Goal: Information Seeking & Learning: Learn about a topic

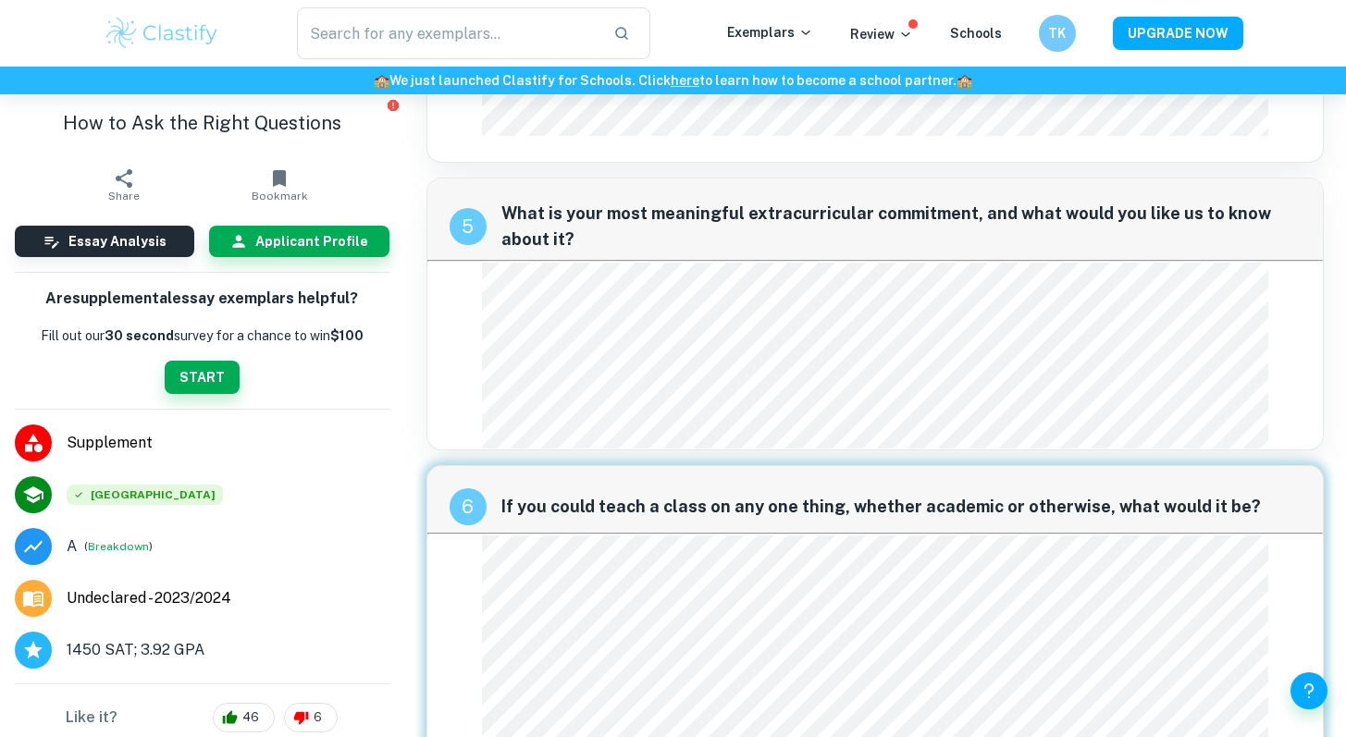
scroll to position [1963, 0]
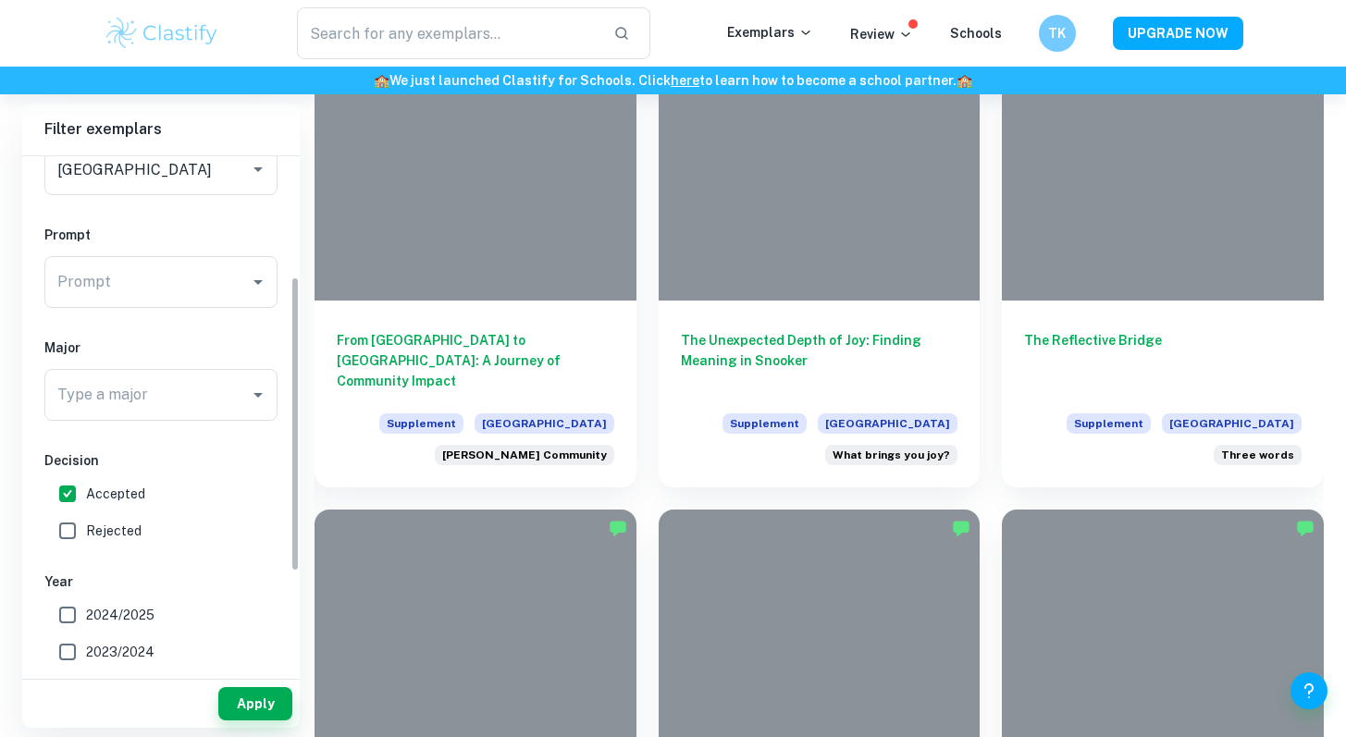
scroll to position [217, 0]
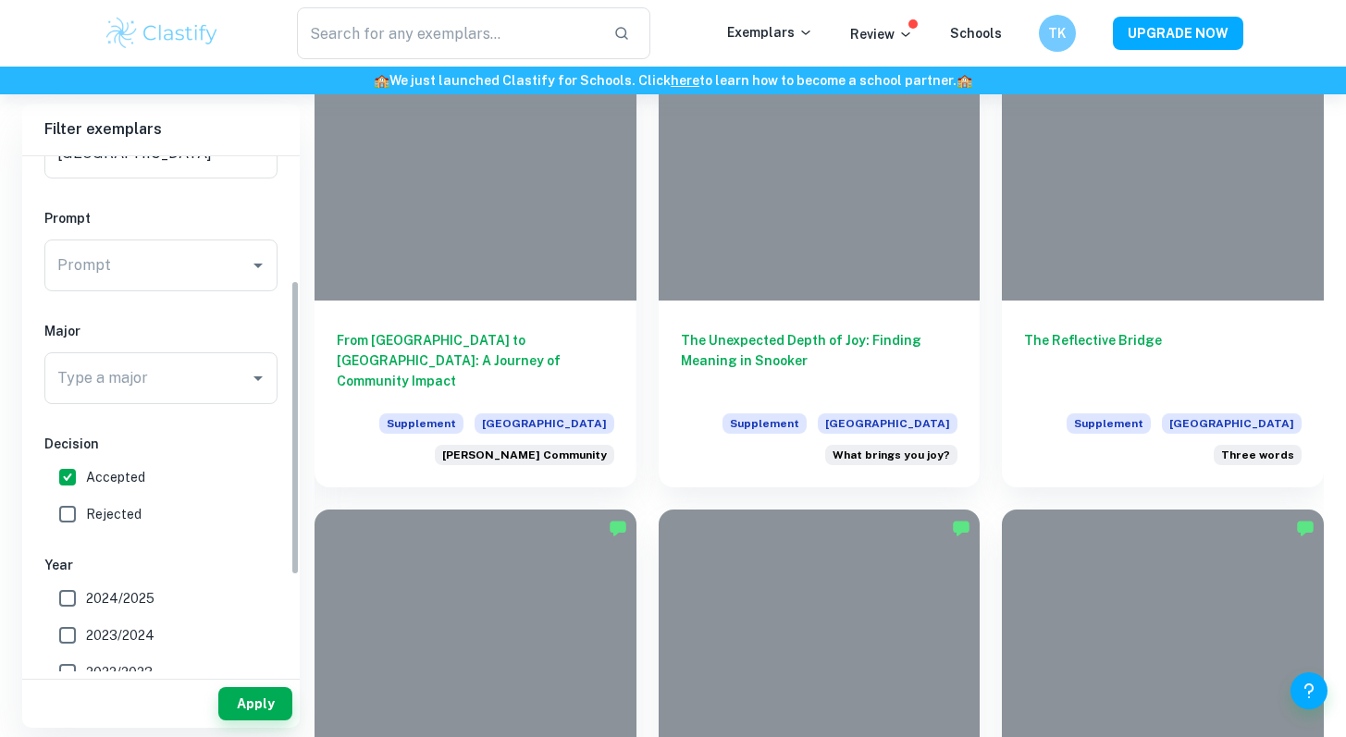
click at [65, 476] on input "Accepted" at bounding box center [67, 477] width 37 height 37
checkbox input "false"
click at [67, 509] on input "Rejected" at bounding box center [67, 514] width 37 height 37
checkbox input "true"
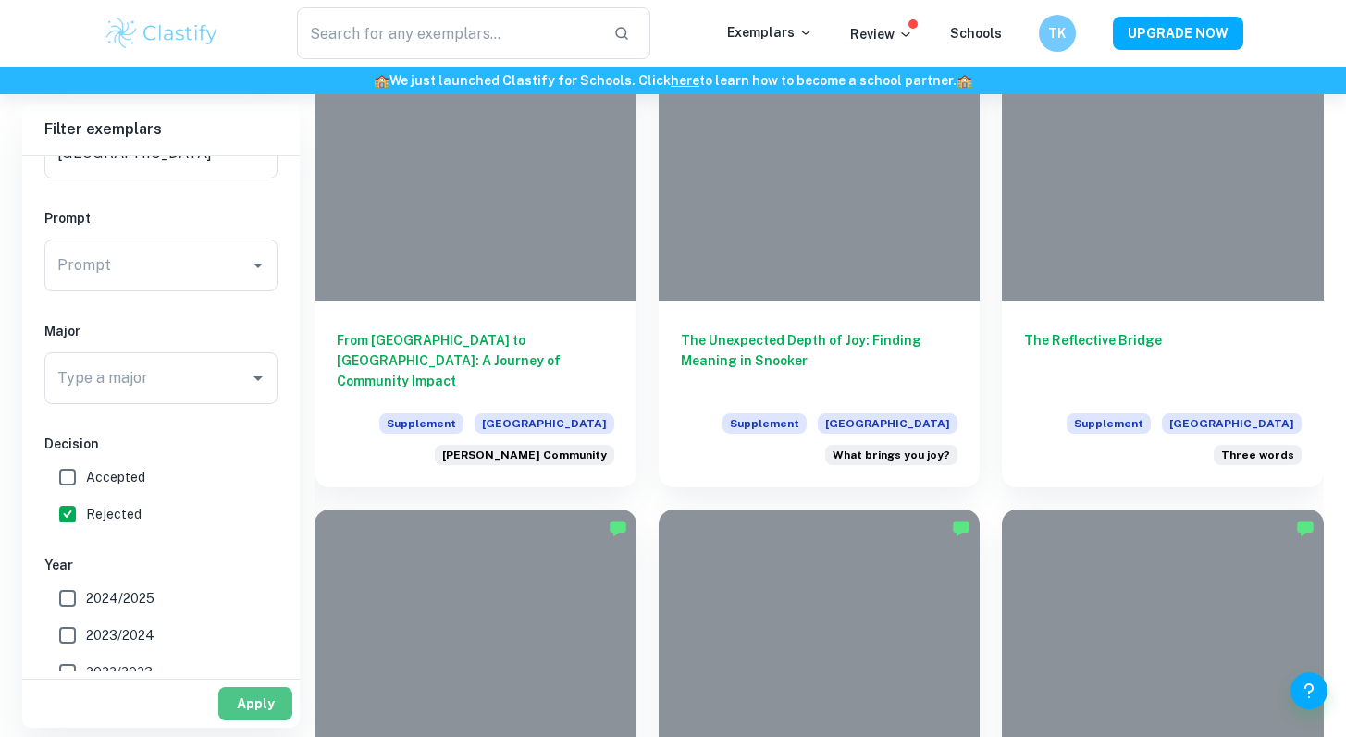
click at [251, 707] on button "Apply" at bounding box center [255, 703] width 74 height 33
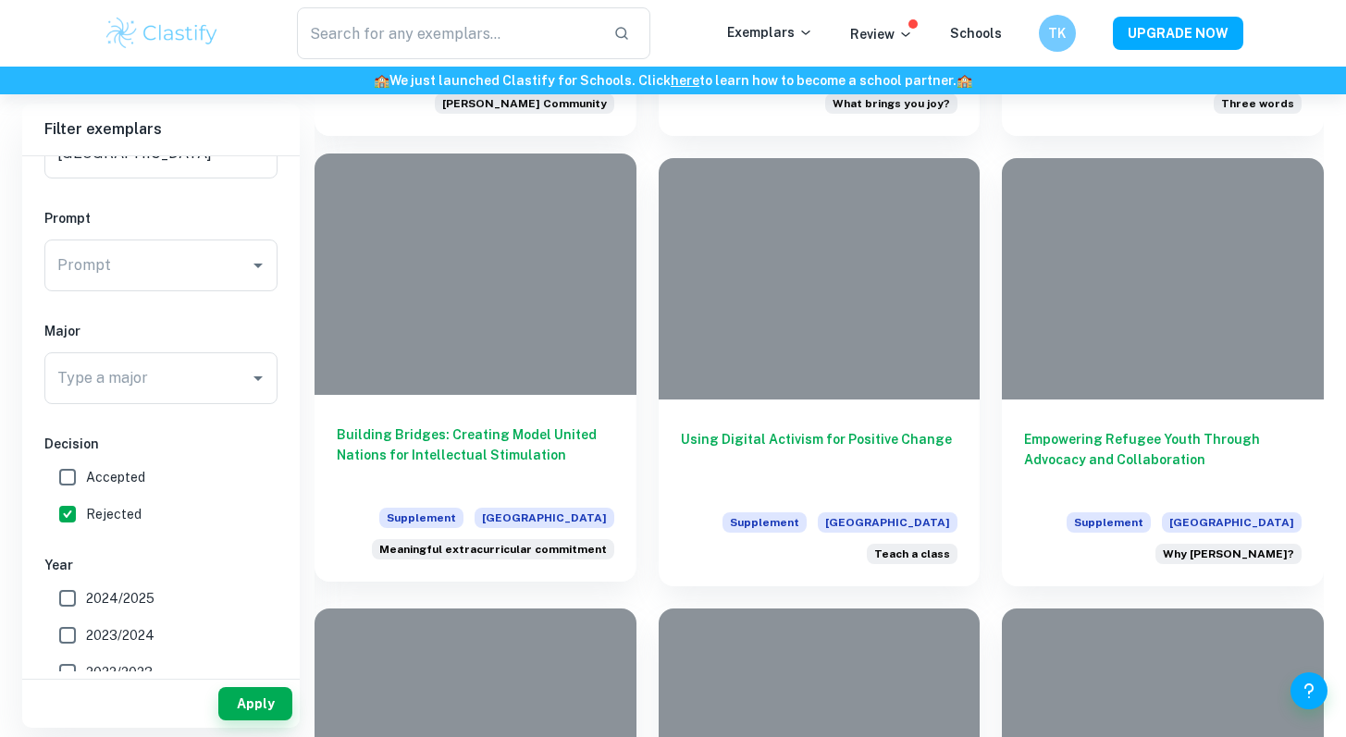
scroll to position [1722, 0]
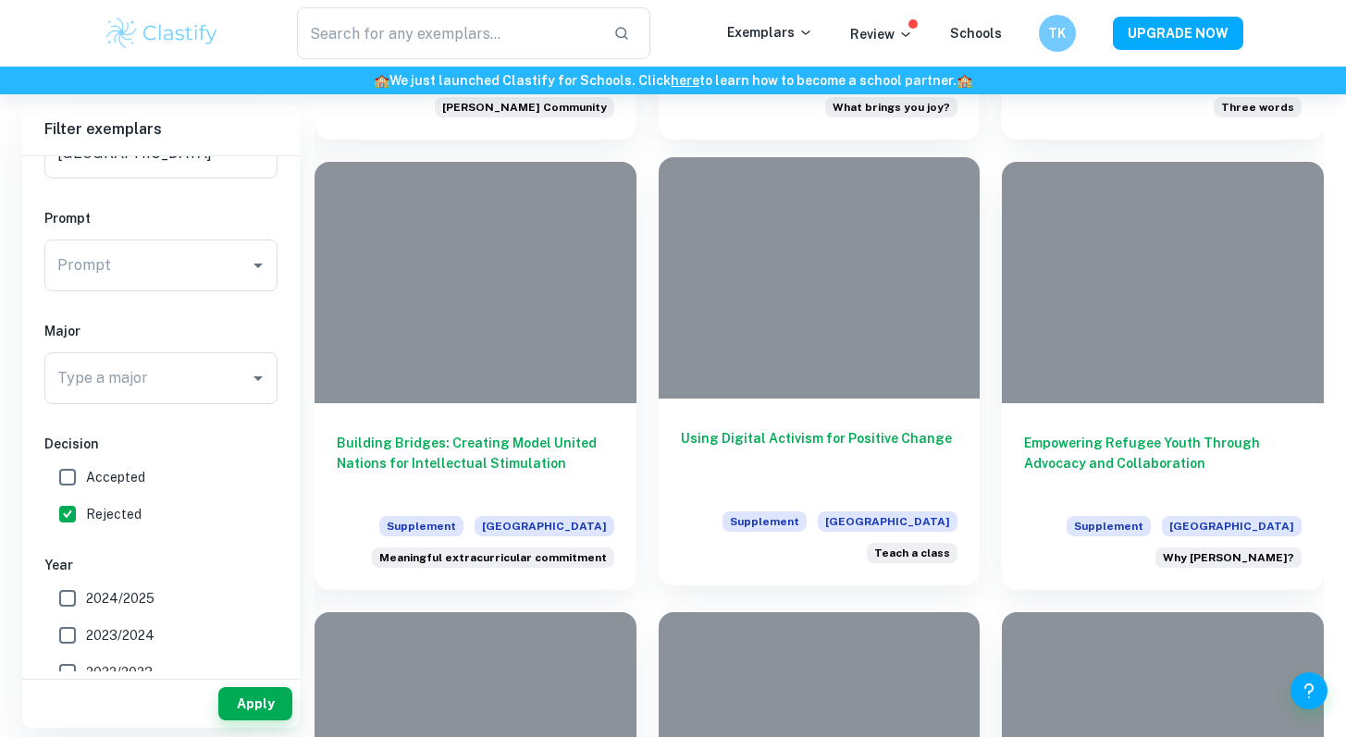
click at [761, 203] on div at bounding box center [820, 277] width 322 height 241
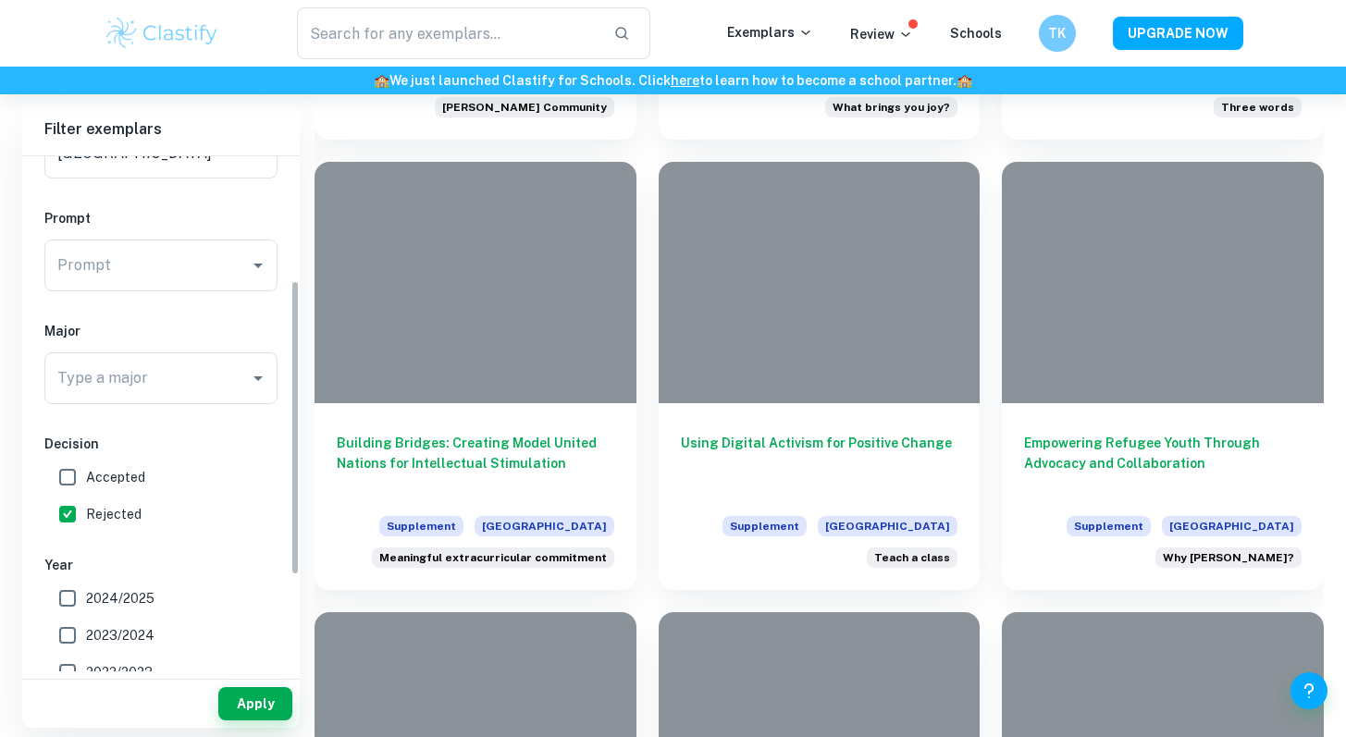
click at [131, 379] on input "Type a major" at bounding box center [147, 378] width 189 height 35
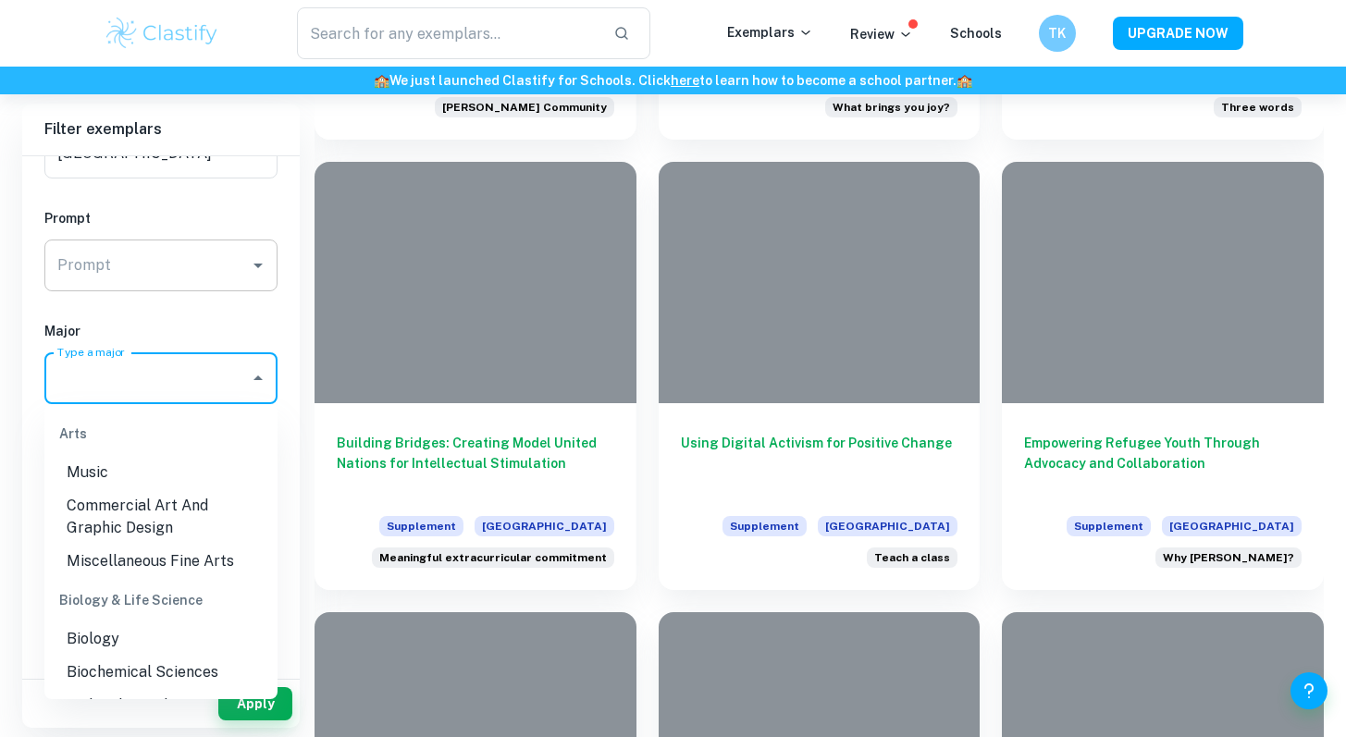
click at [131, 266] on input "Prompt" at bounding box center [147, 265] width 189 height 35
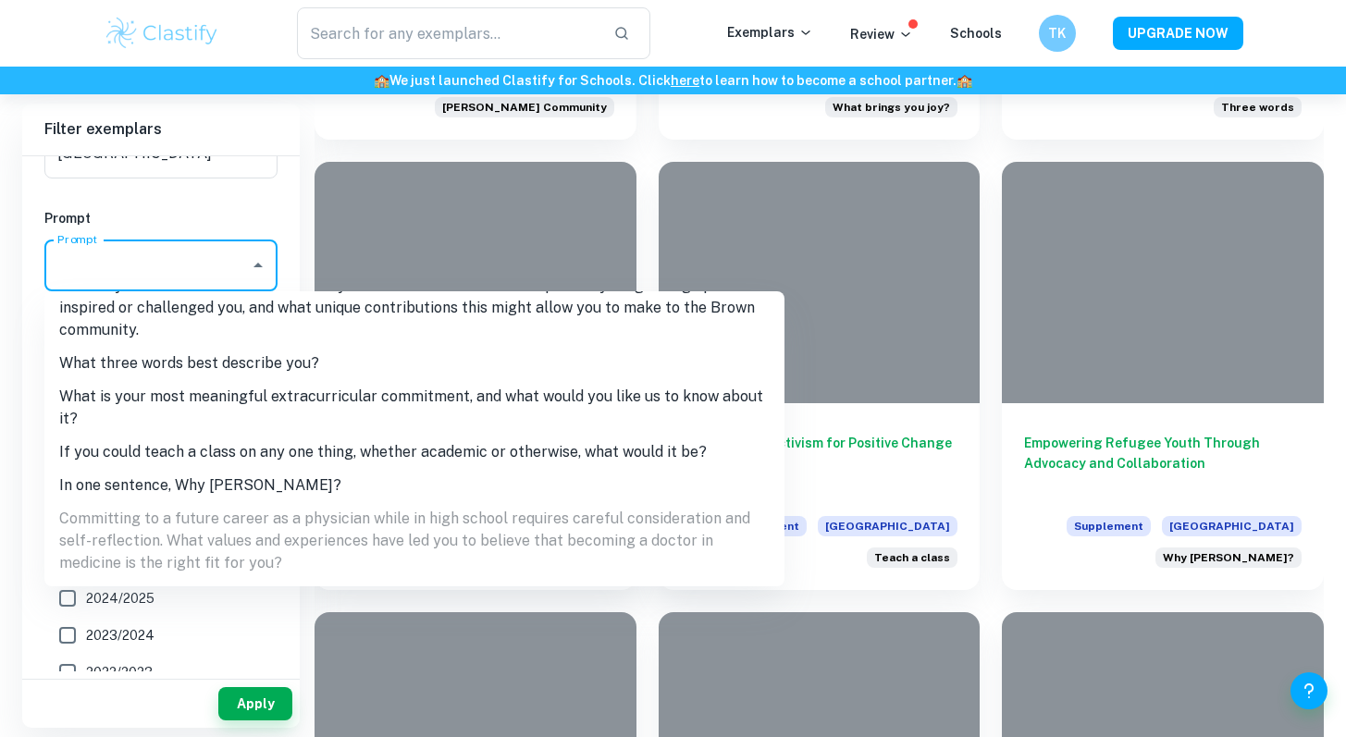
scroll to position [353, 0]
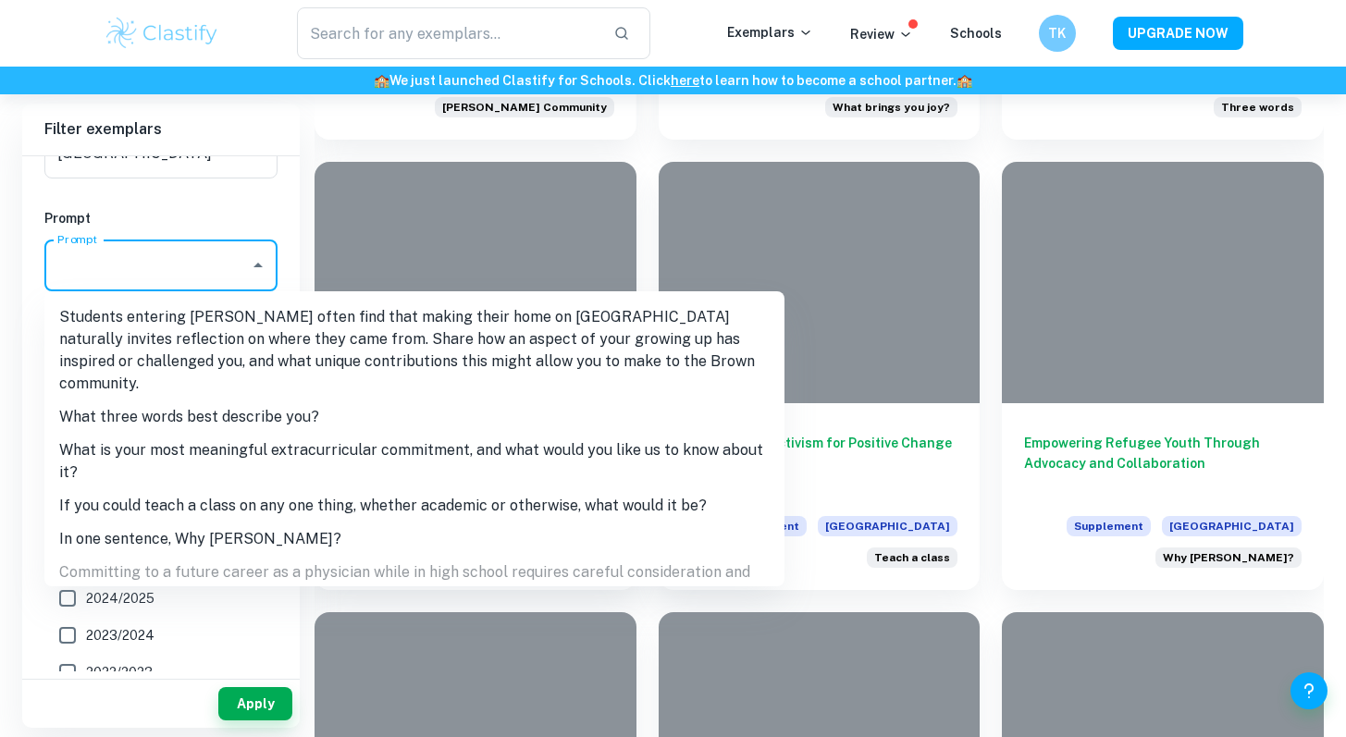
click at [259, 401] on li "What three words best describe you?" at bounding box center [414, 417] width 740 height 33
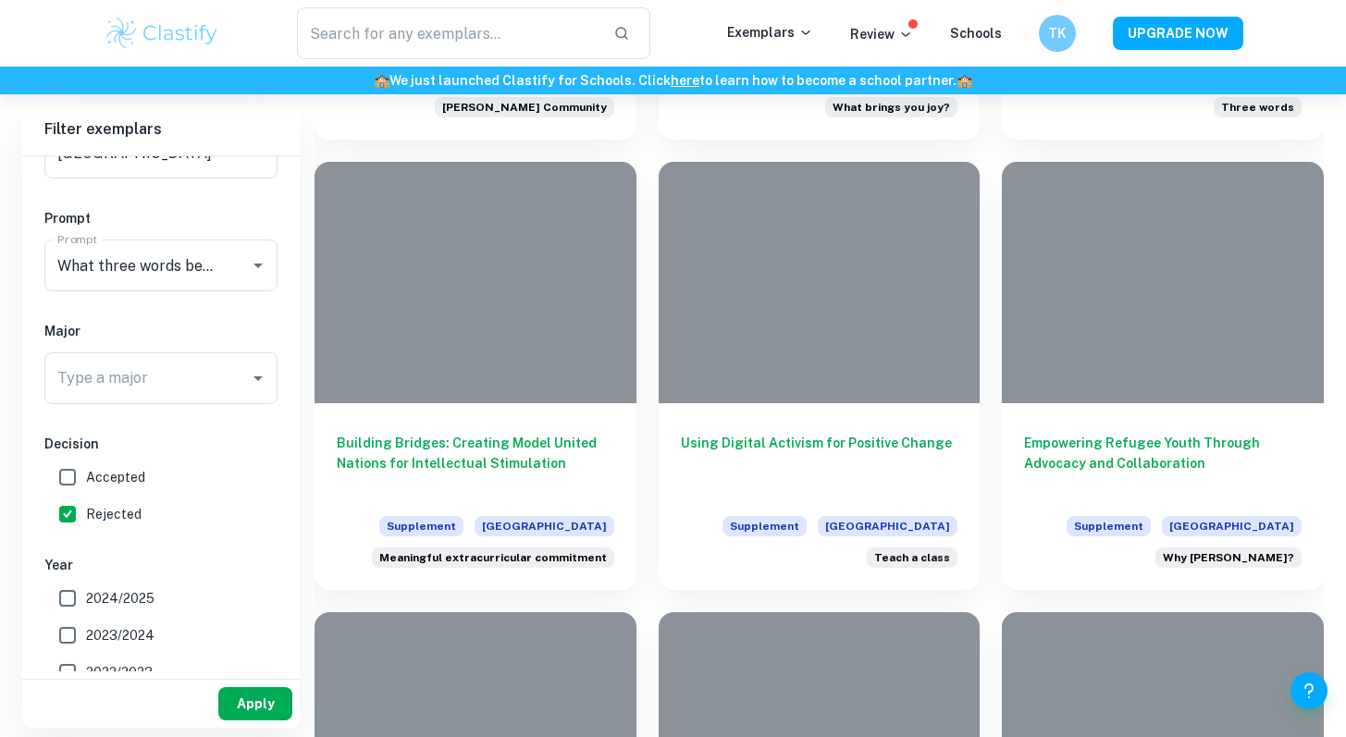
click at [265, 693] on button "Apply" at bounding box center [255, 703] width 74 height 33
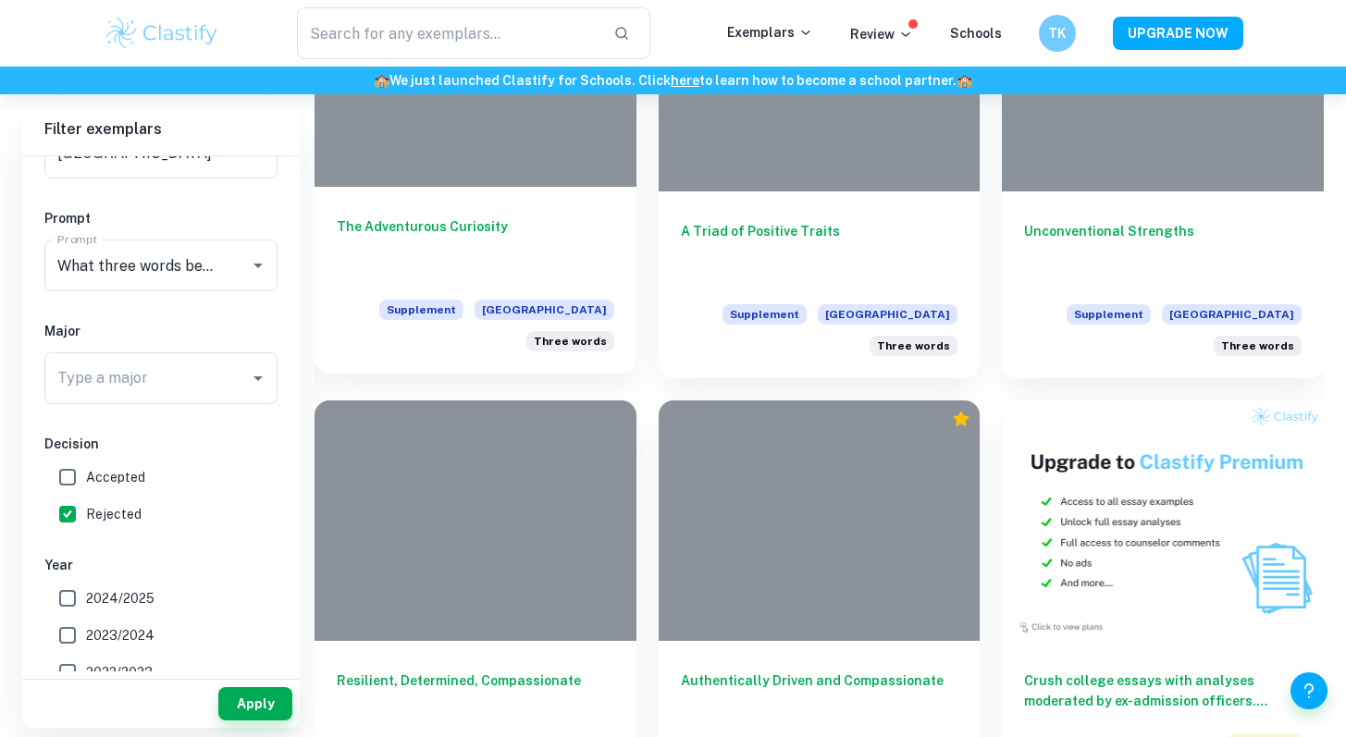
scroll to position [674, 0]
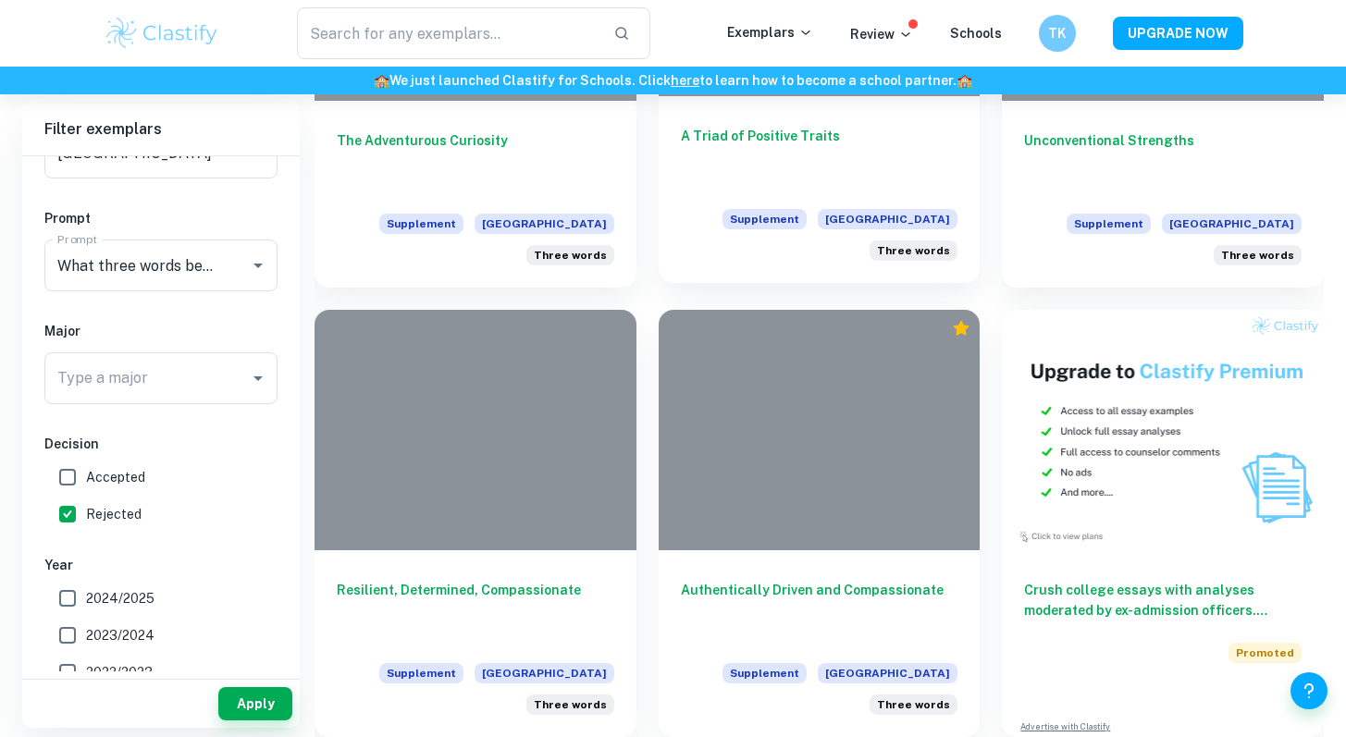
click at [774, 150] on h6 "A Triad of Positive Traits" at bounding box center [820, 156] width 278 height 61
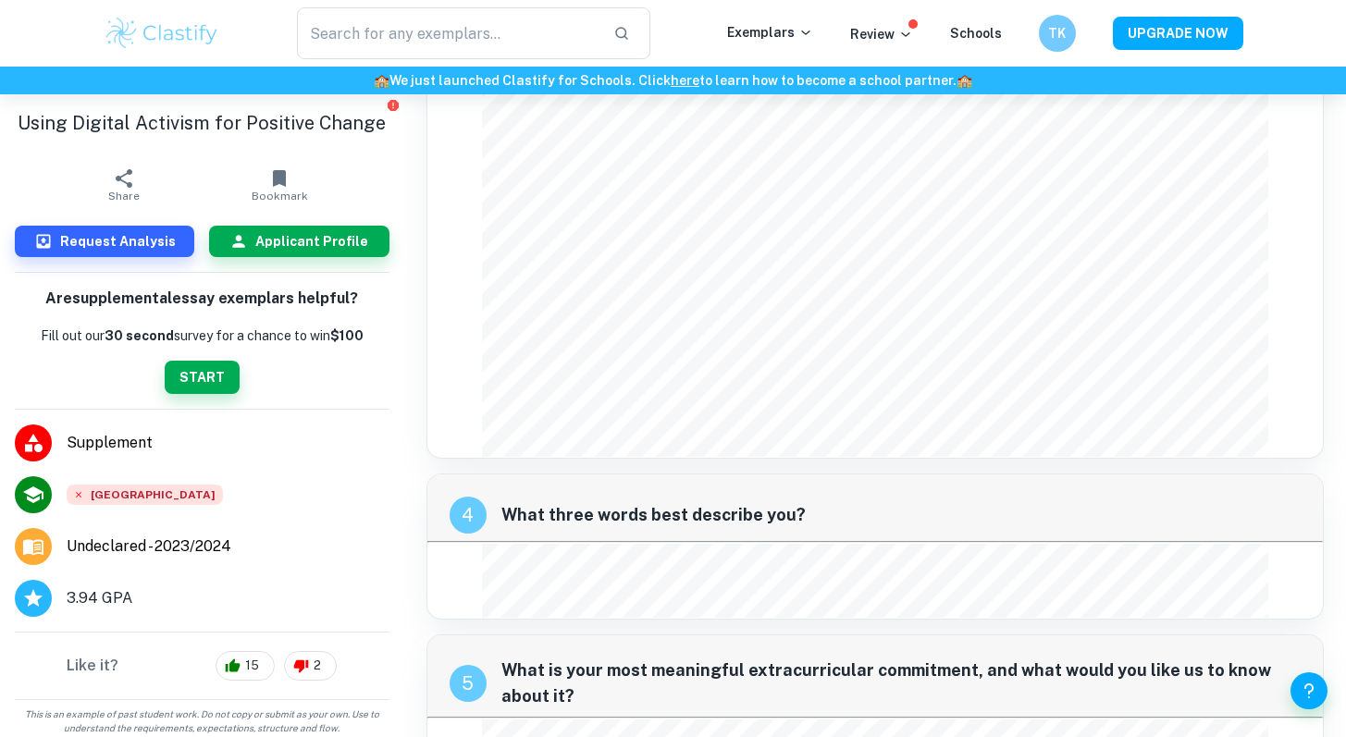
scroll to position [1628, 0]
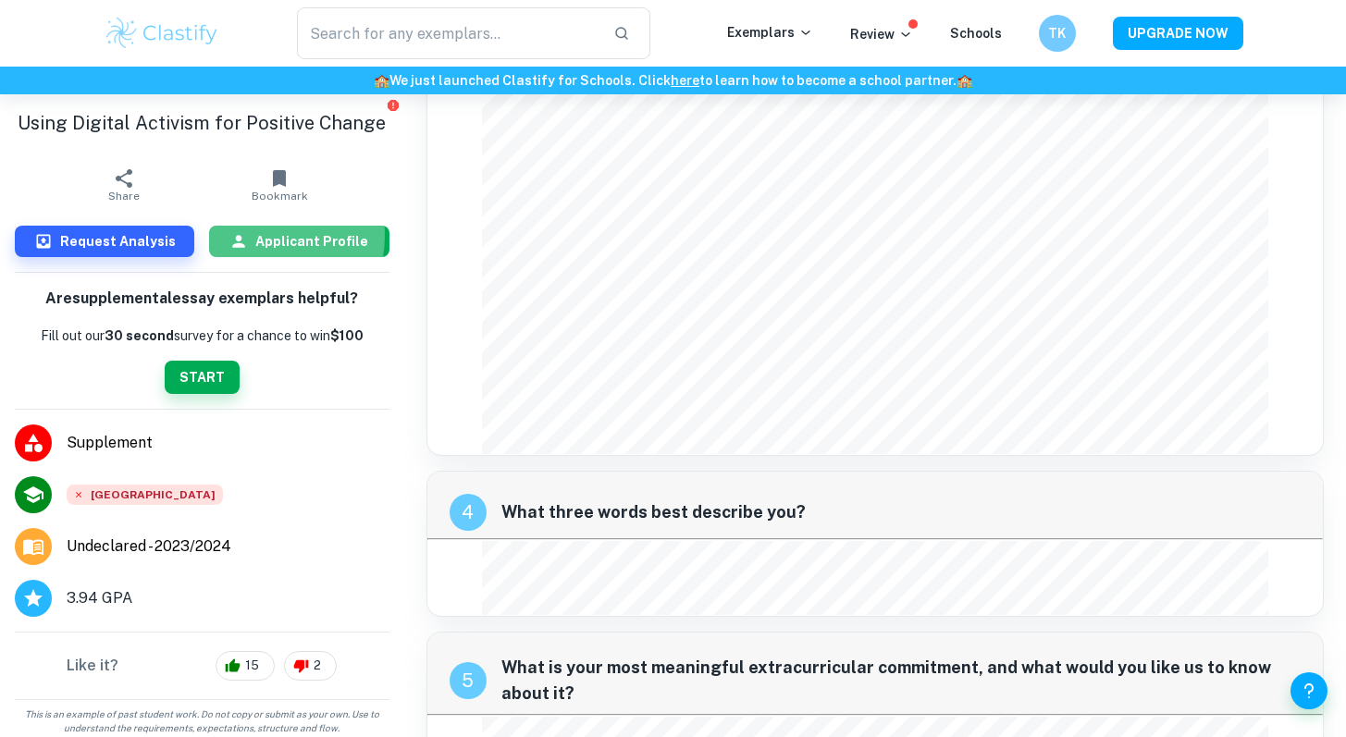
click at [255, 236] on h6 "Applicant Profile" at bounding box center [311, 241] width 113 height 20
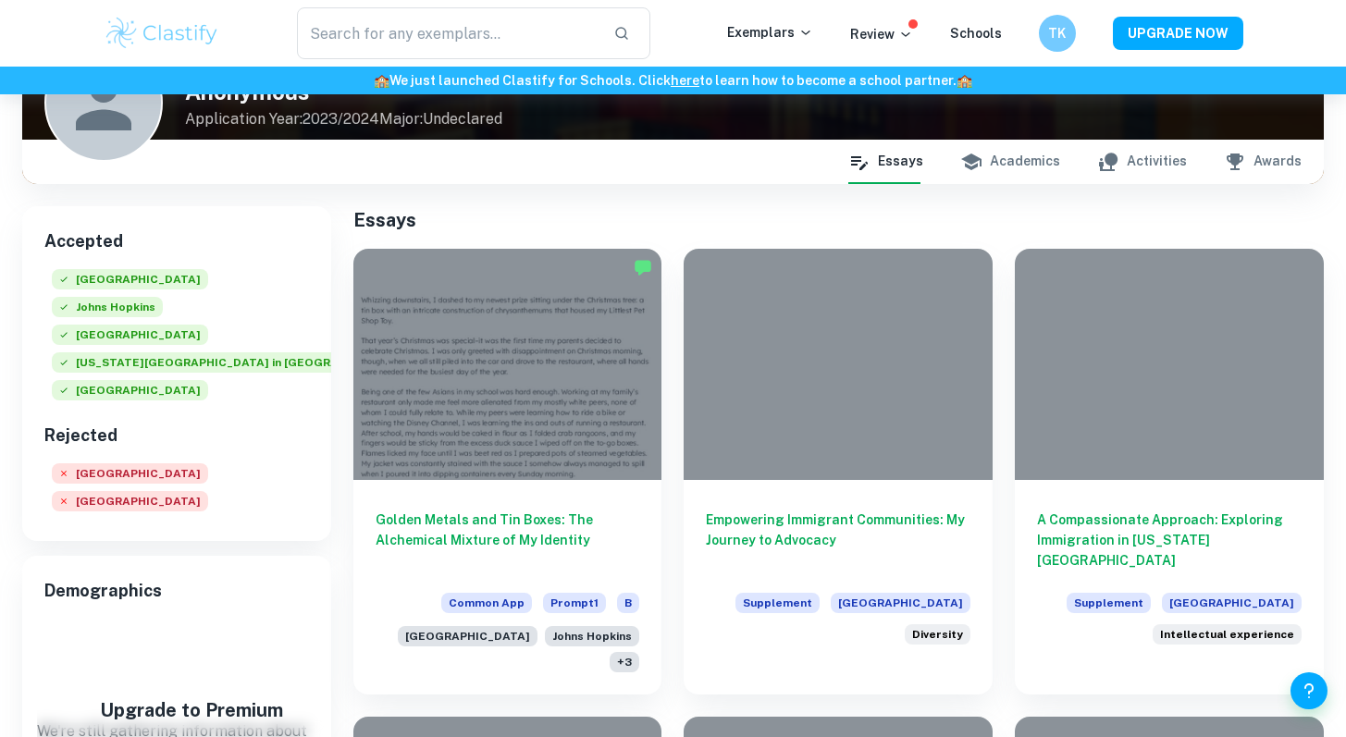
scroll to position [198, 0]
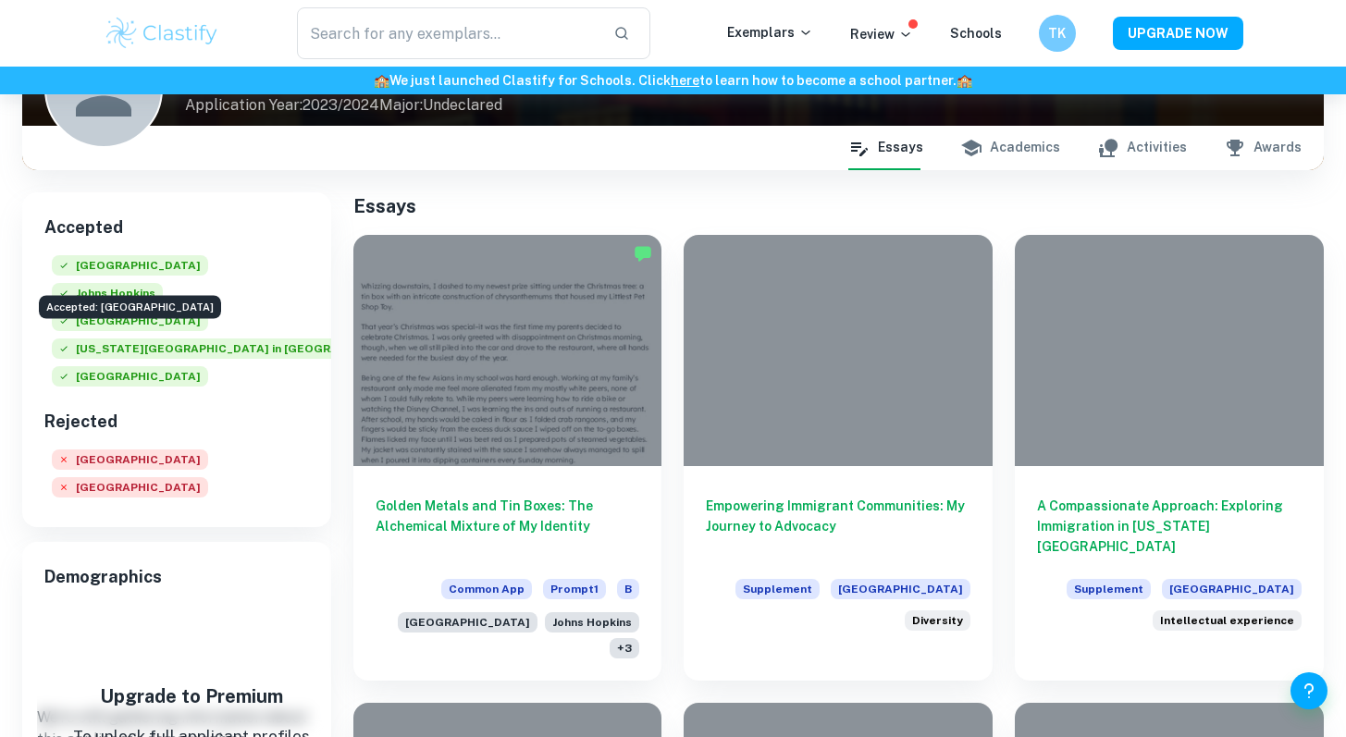
click at [124, 268] on span "[GEOGRAPHIC_DATA]" at bounding box center [130, 265] width 156 height 20
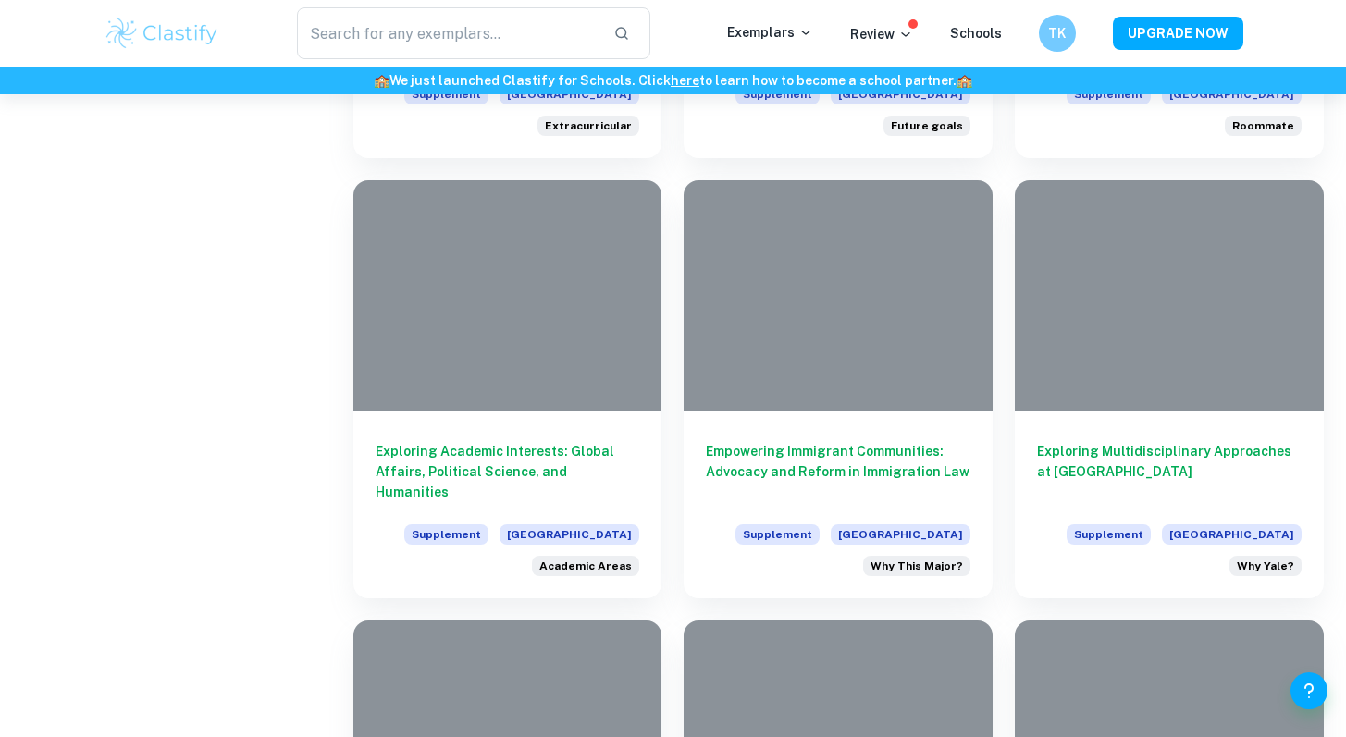
scroll to position [1179, 0]
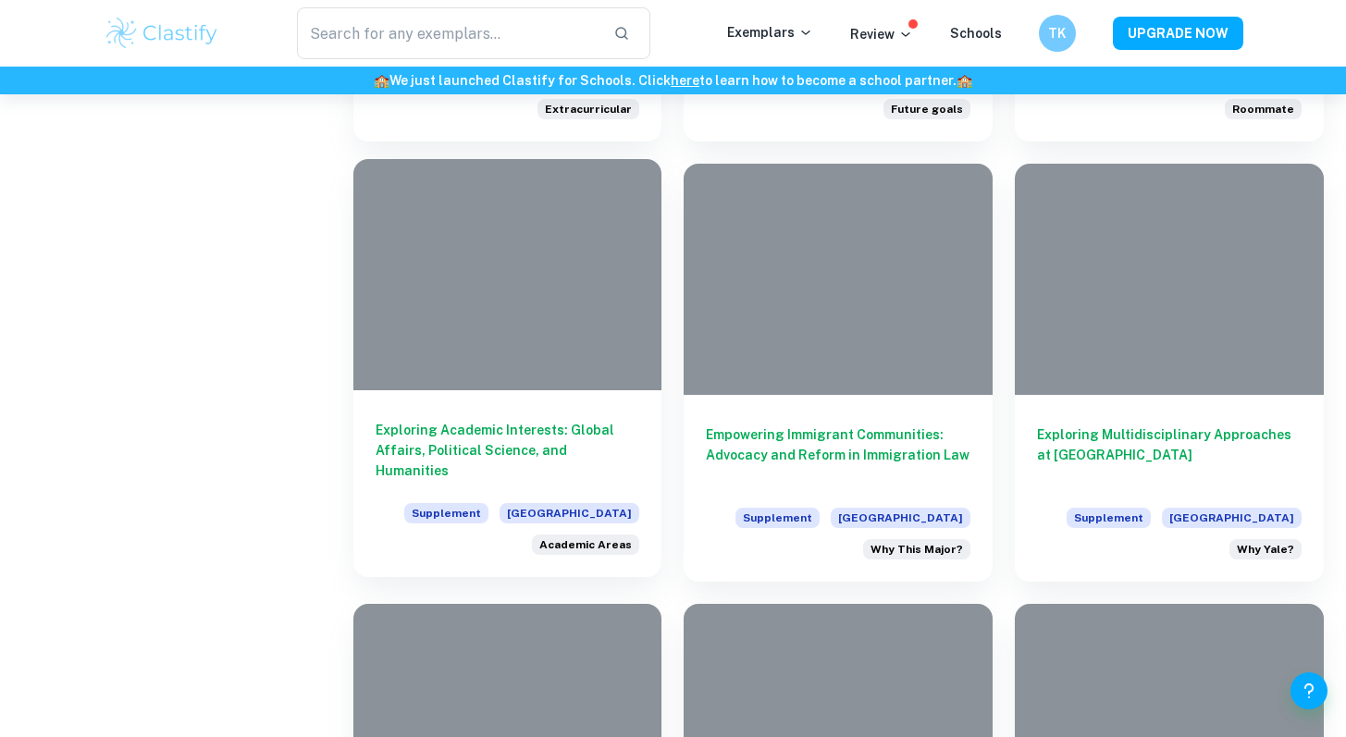
click at [524, 420] on h6 "Exploring Academic Interests: Global Affairs, Political Science, and Humanities" at bounding box center [508, 450] width 265 height 61
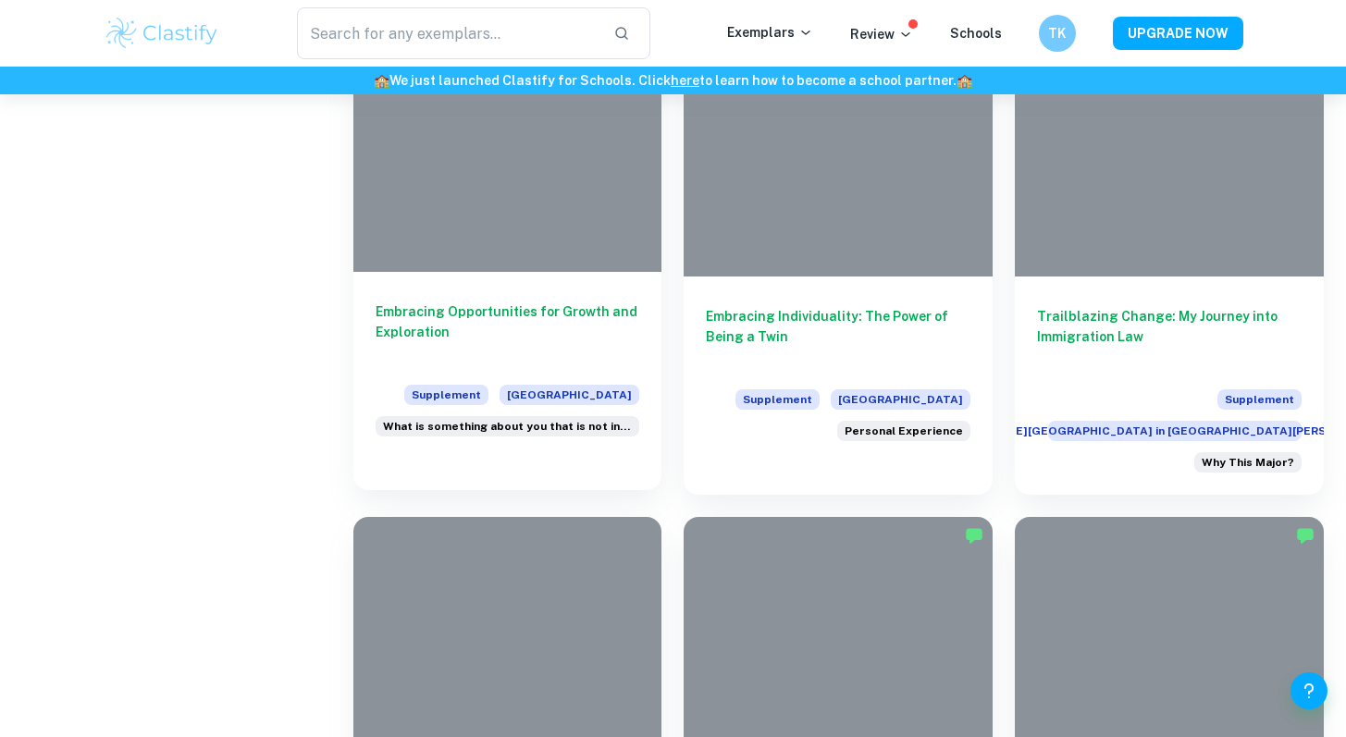
scroll to position [2177, 0]
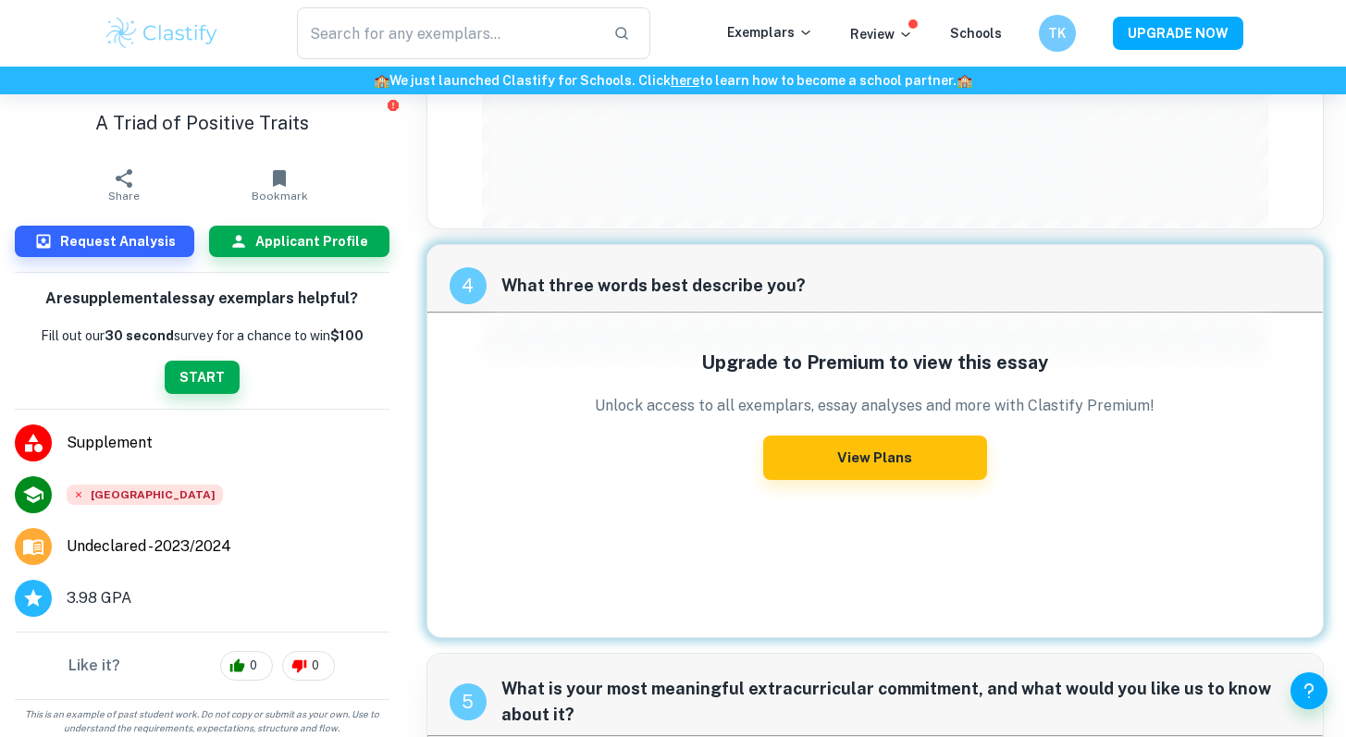
scroll to position [1915, 0]
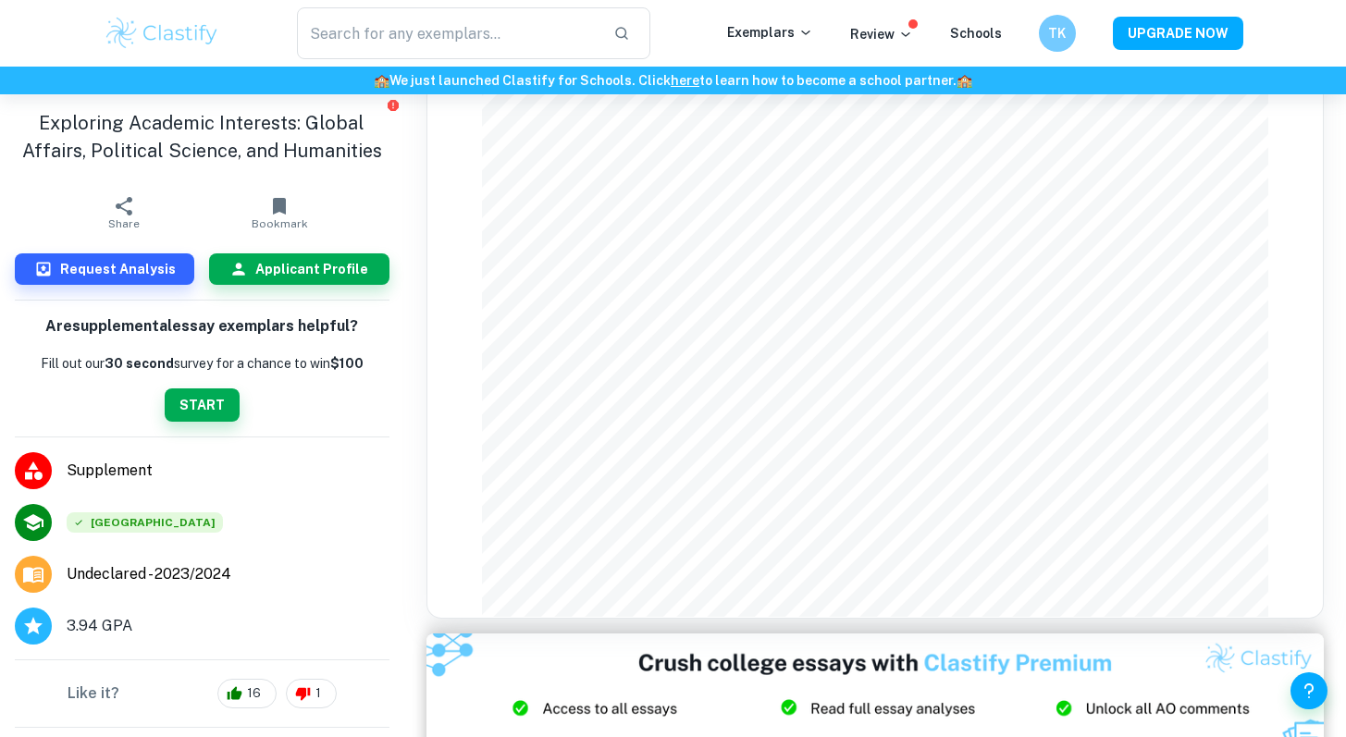
scroll to position [2271, 0]
